Goal: Register for event/course

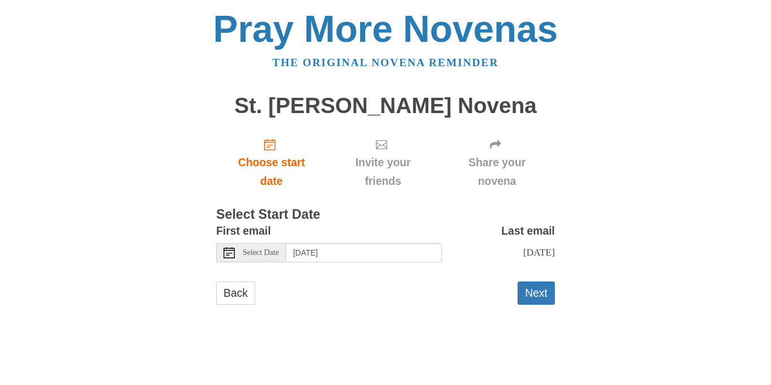
click at [225, 252] on icon at bounding box center [229, 252] width 11 height 11
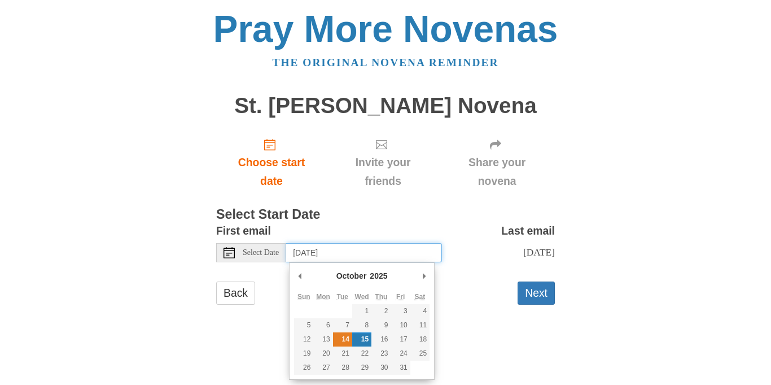
type input "Tuesday, October 14th"
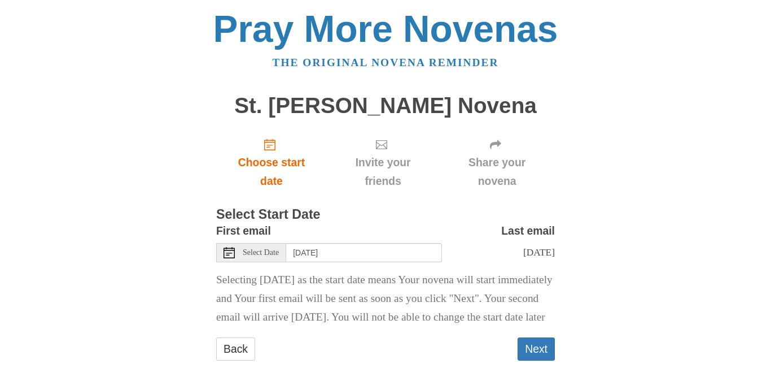
scroll to position [27, 0]
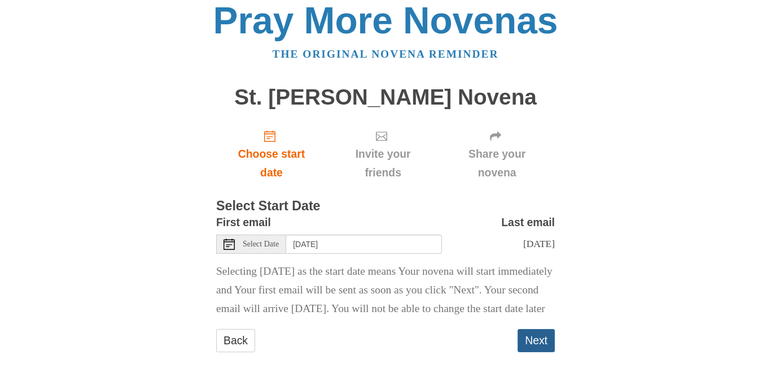
click at [530, 347] on button "Next" at bounding box center [536, 340] width 37 height 23
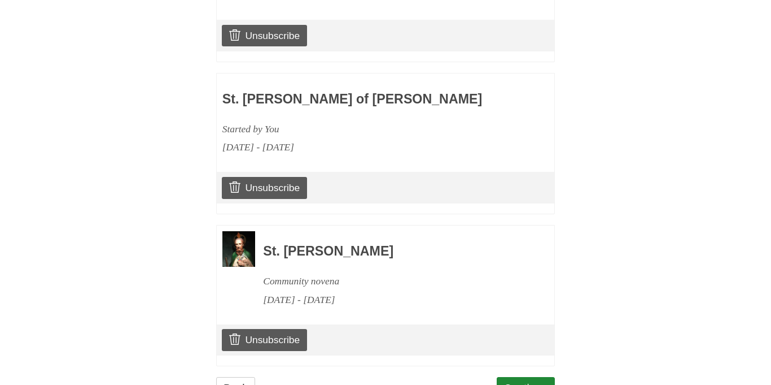
scroll to position [1442, 0]
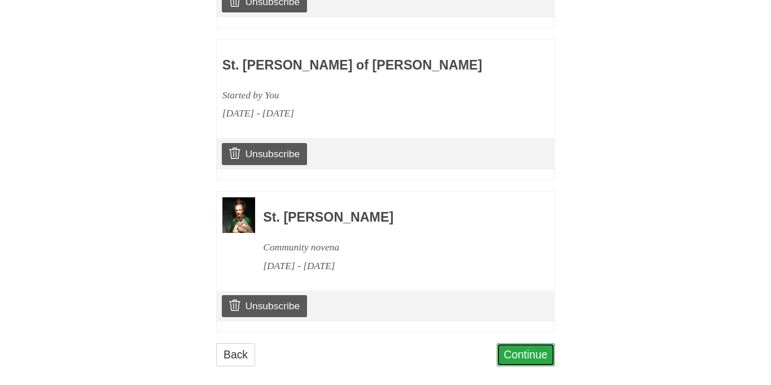
click at [525, 343] on link "Continue" at bounding box center [526, 354] width 59 height 23
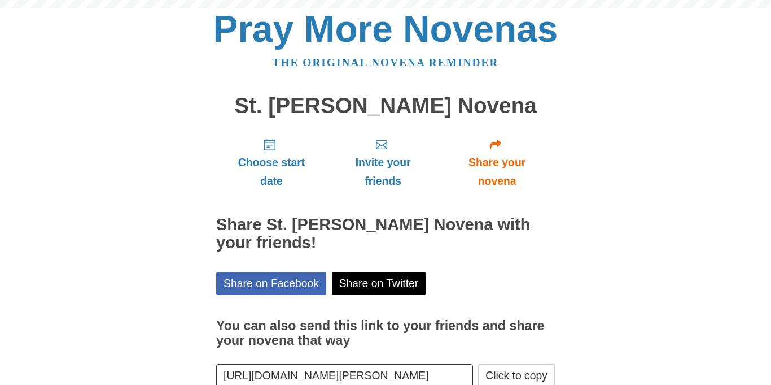
scroll to position [69, 0]
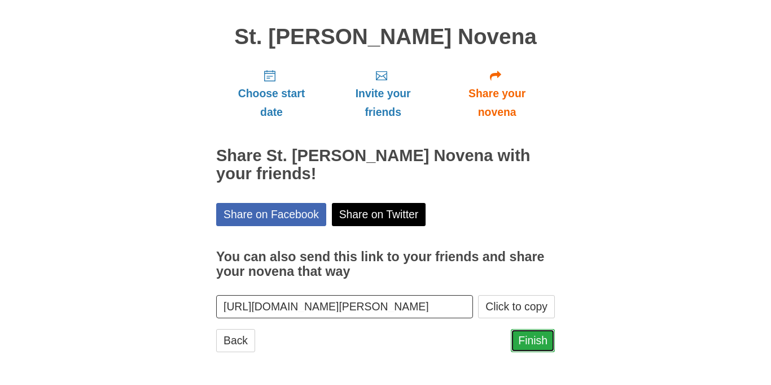
click at [529, 338] on link "Finish" at bounding box center [533, 340] width 44 height 23
